Goal: Communication & Community: Answer question/provide support

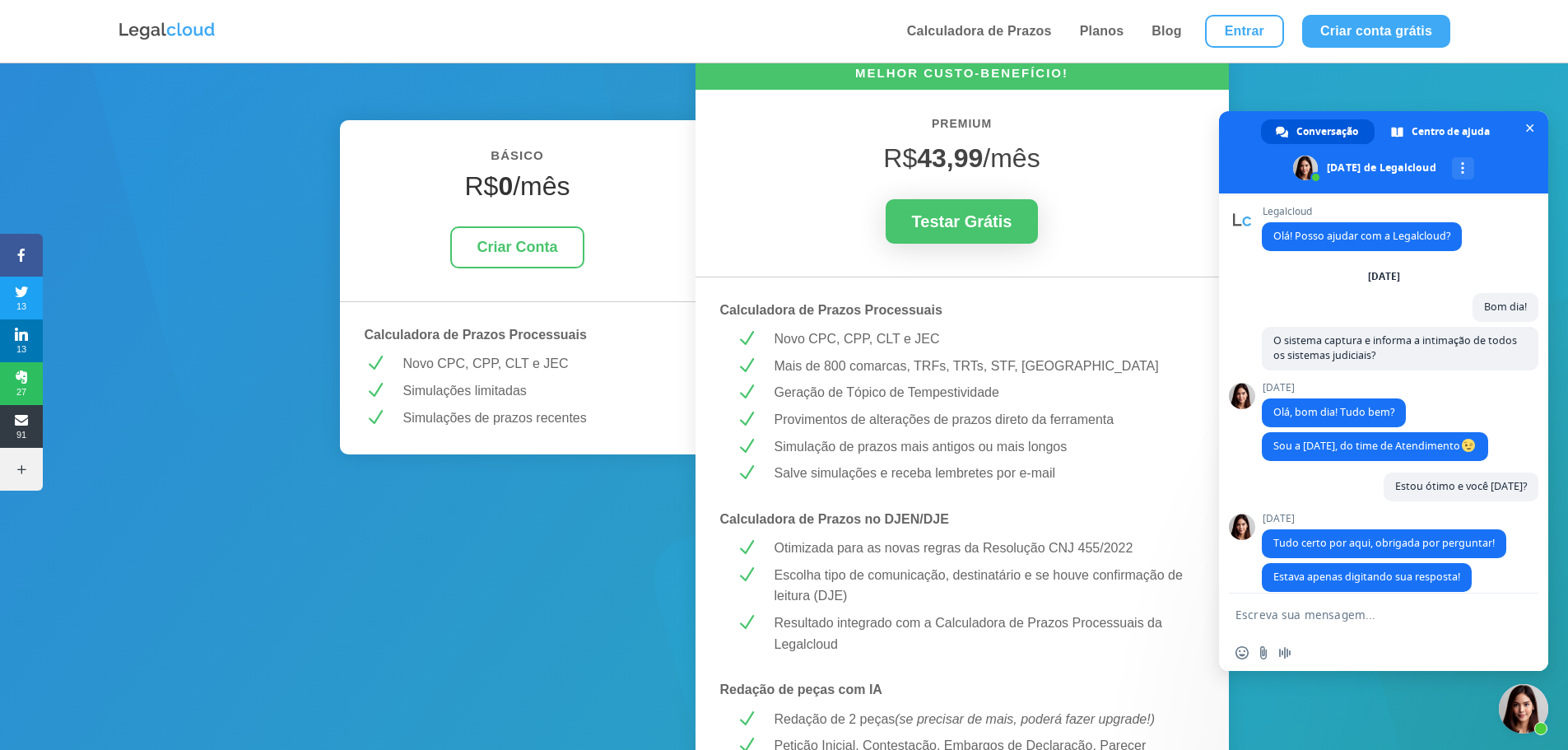
scroll to position [2007, 0]
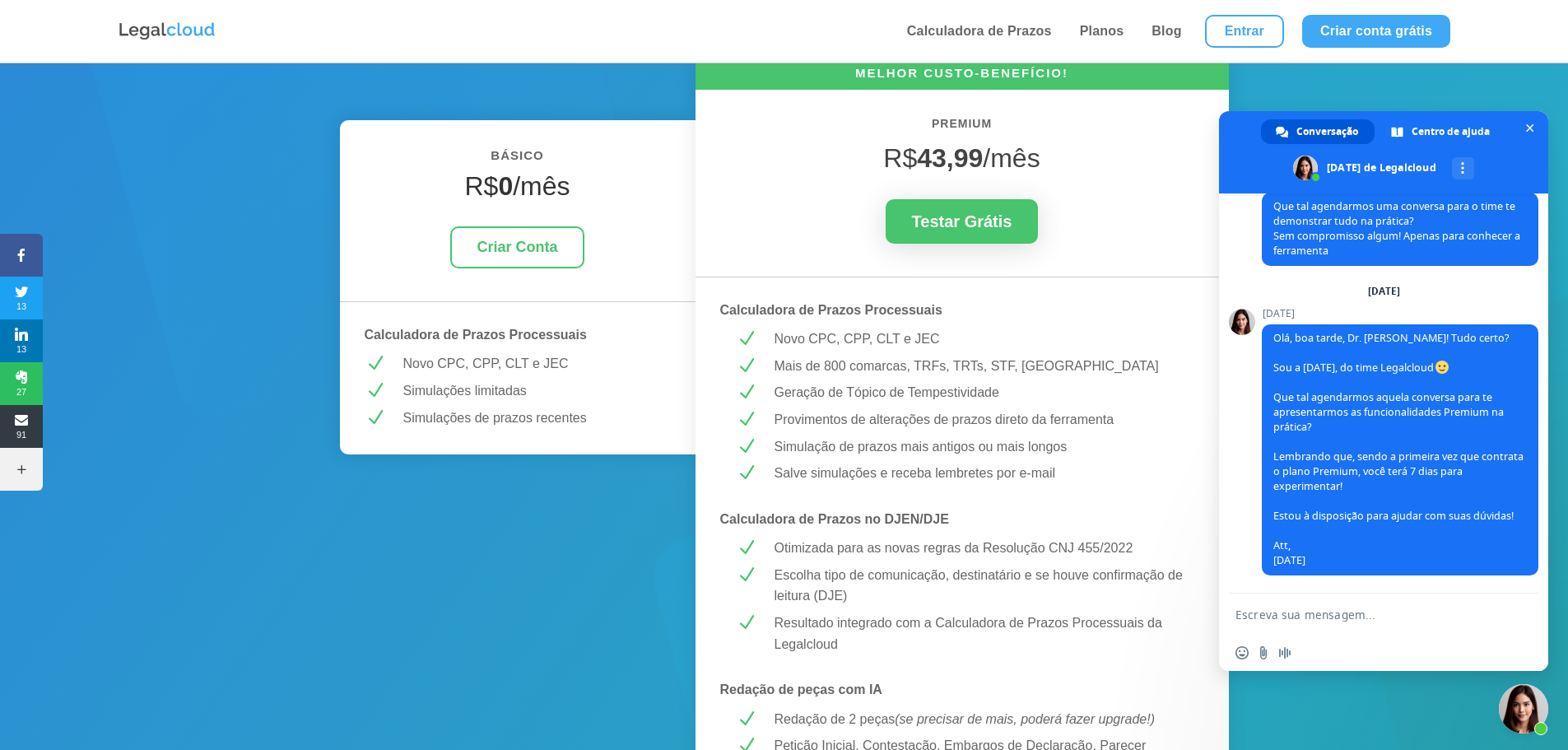
click at [1367, 607] on textarea "Escreva sua mensagem..." at bounding box center [1367, 614] width 264 height 41
type textarea "A"
type textarea "Oi, estou bem e você?"
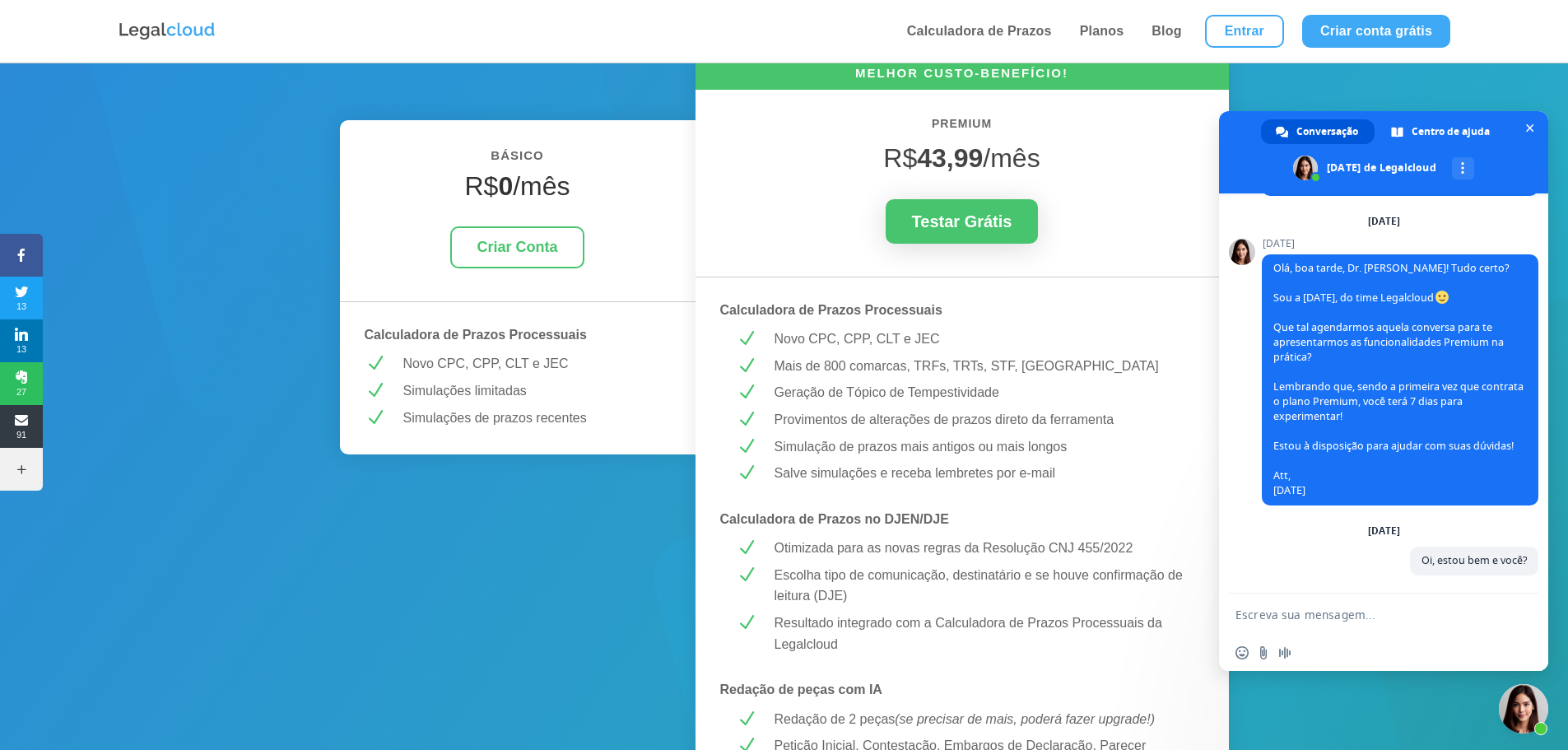
scroll to position [2077, 0]
click at [1365, 619] on textarea "Escreva sua mensagem..." at bounding box center [1367, 614] width 264 height 41
type textarea "Podemos agendar sim"
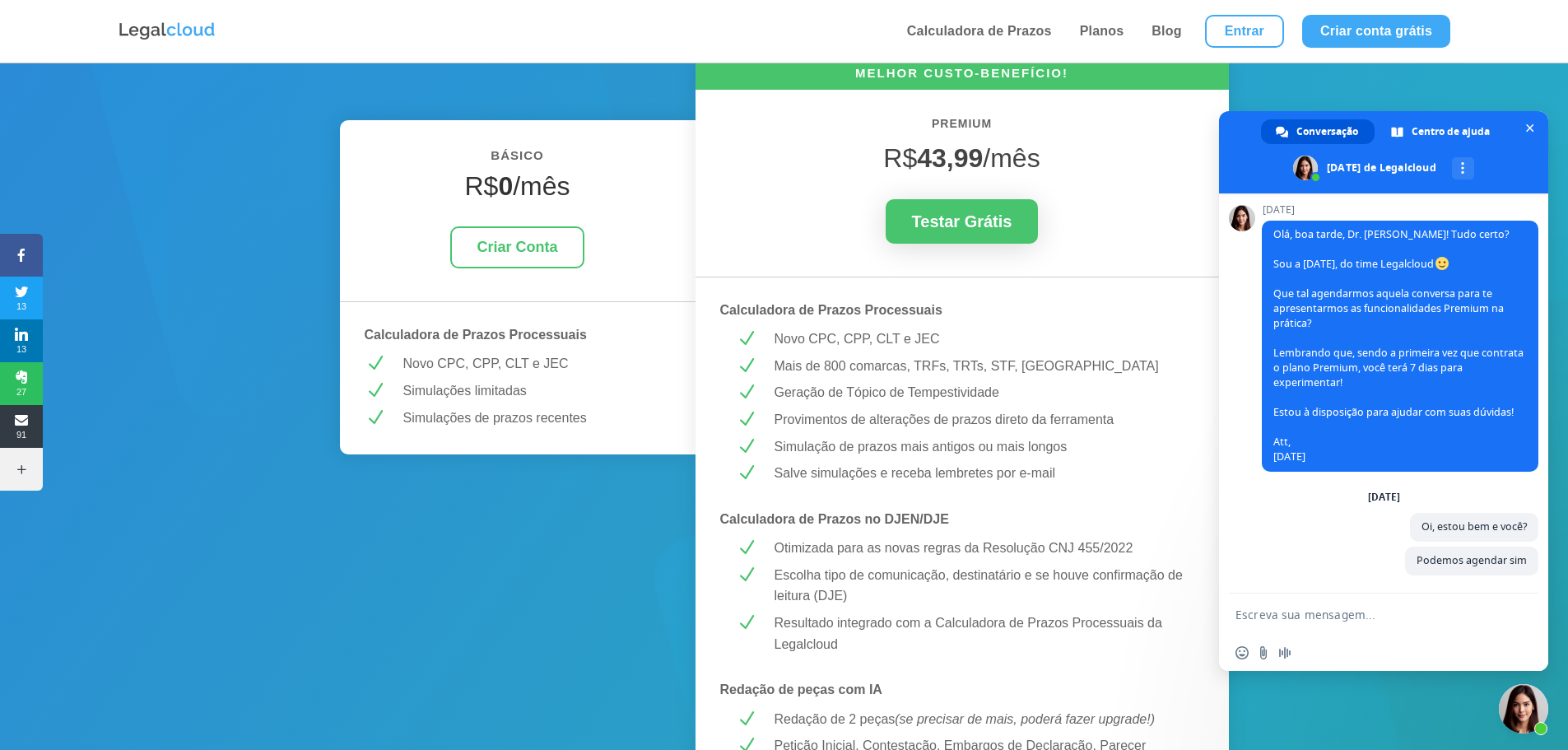
scroll to position [2110, 0]
click at [1530, 124] on span "Bate-papo" at bounding box center [1530, 128] width 8 height 11
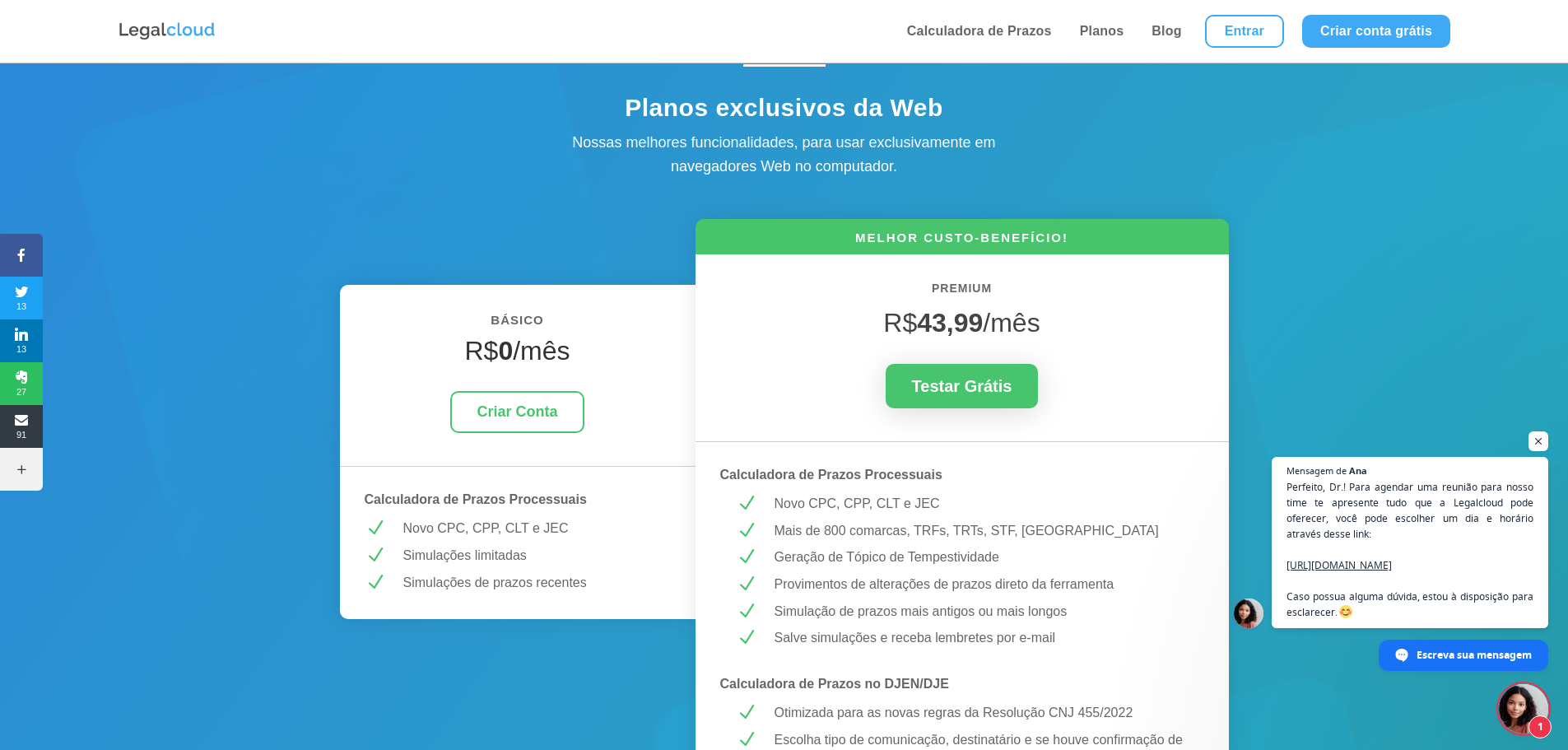
scroll to position [2136, 0]
click at [1436, 655] on span "Escreva sua mensagem" at bounding box center [1474, 654] width 116 height 29
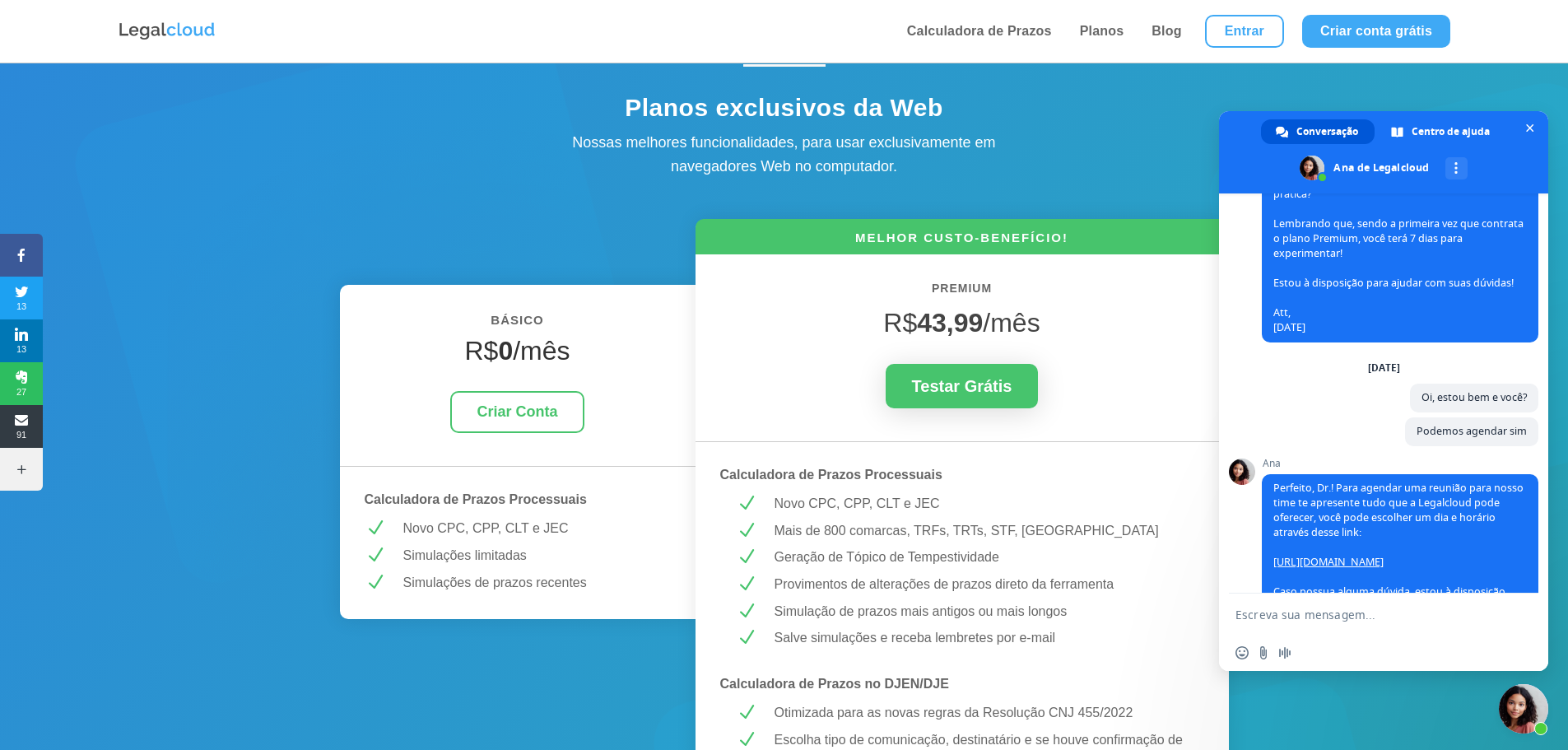
scroll to position [2391, 0]
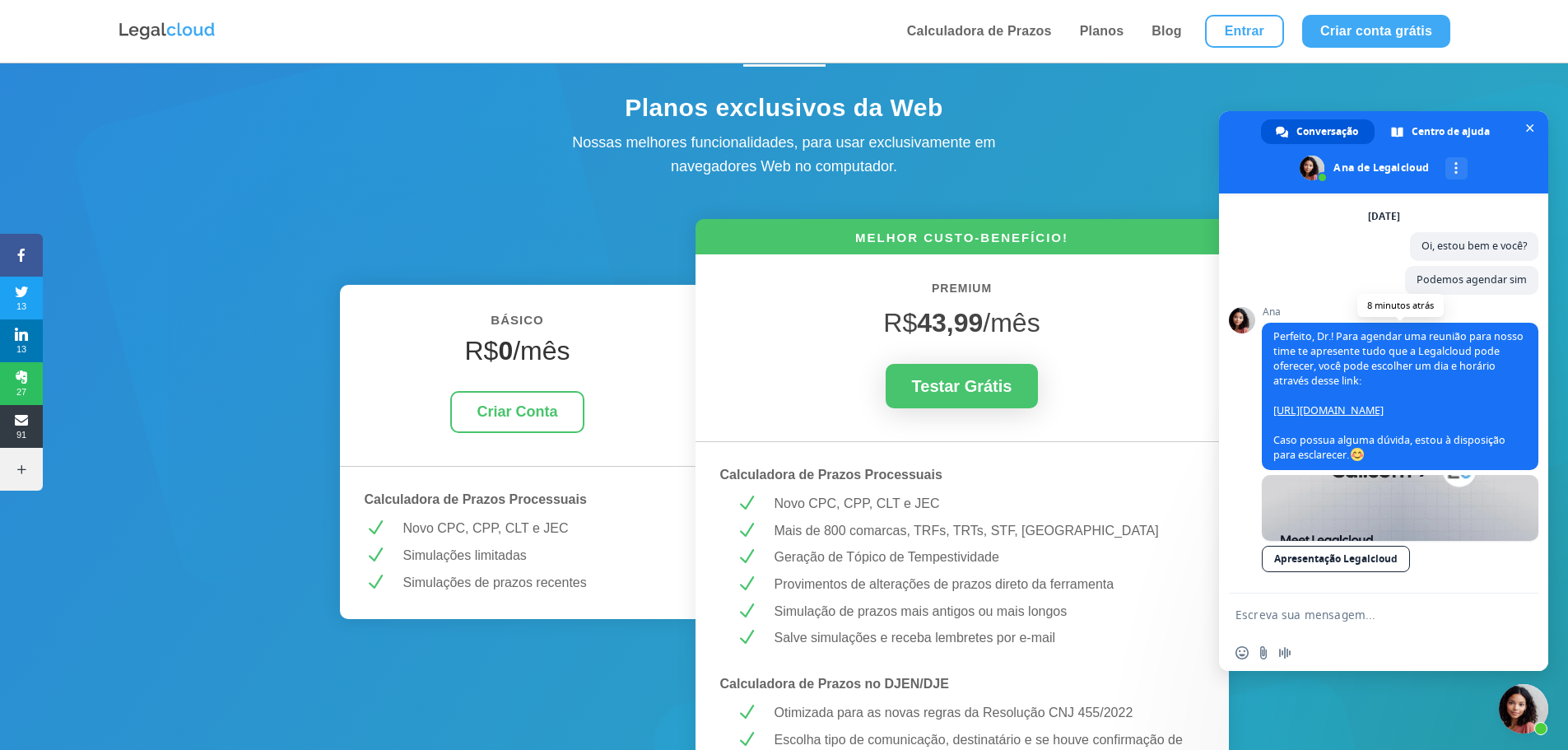
click at [1352, 408] on link "[URL][DOMAIN_NAME]" at bounding box center [1328, 411] width 110 height 14
click at [1404, 509] on link at bounding box center [1400, 508] width 277 height 66
click at [1535, 118] on span at bounding box center [1384, 152] width 330 height 82
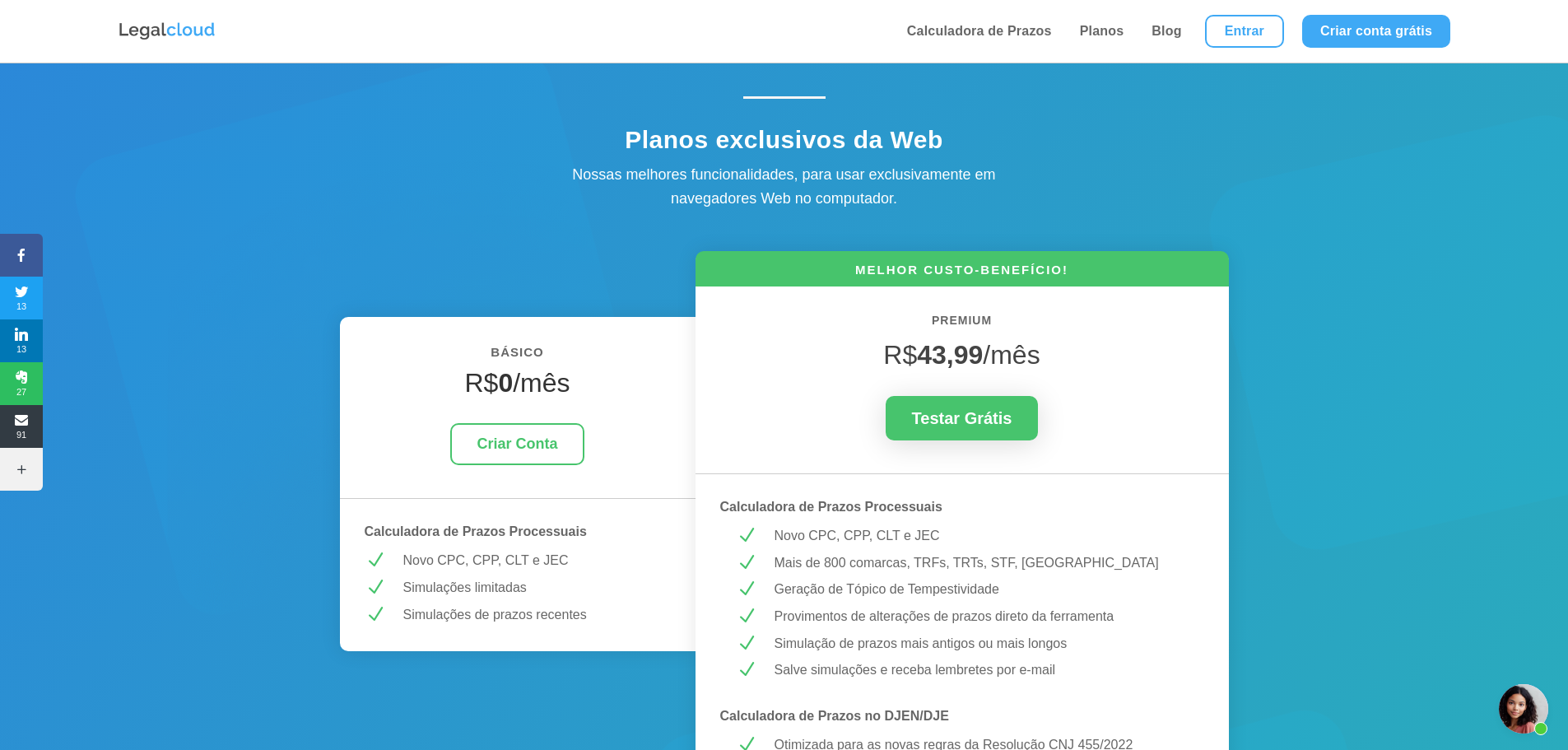
scroll to position [0, 0]
